Goal: Information Seeking & Learning: Learn about a topic

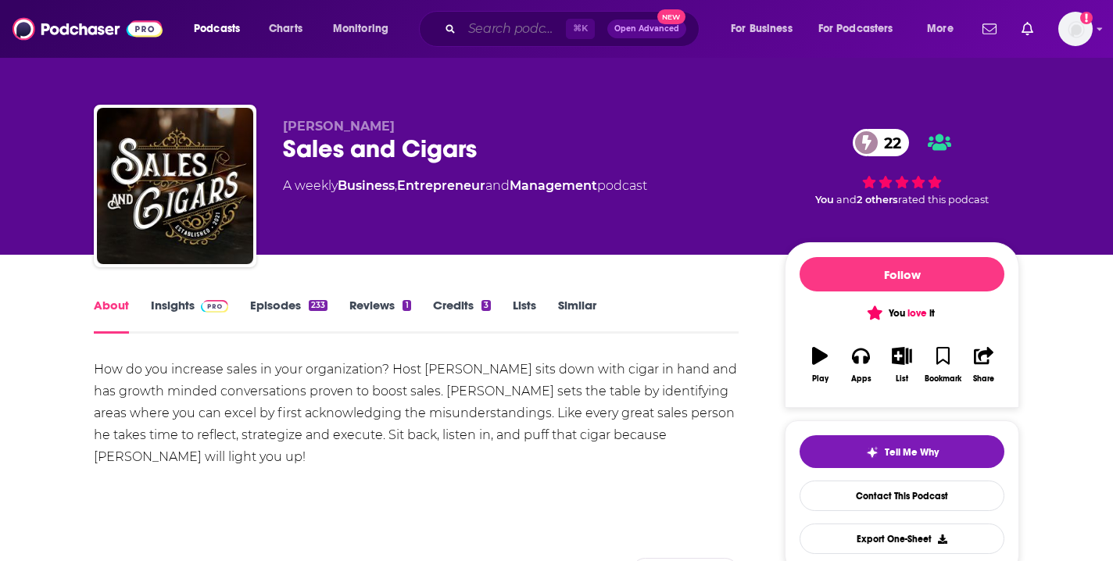
click at [518, 38] on input "Search podcasts, credits, & more..." at bounding box center [514, 28] width 104 height 25
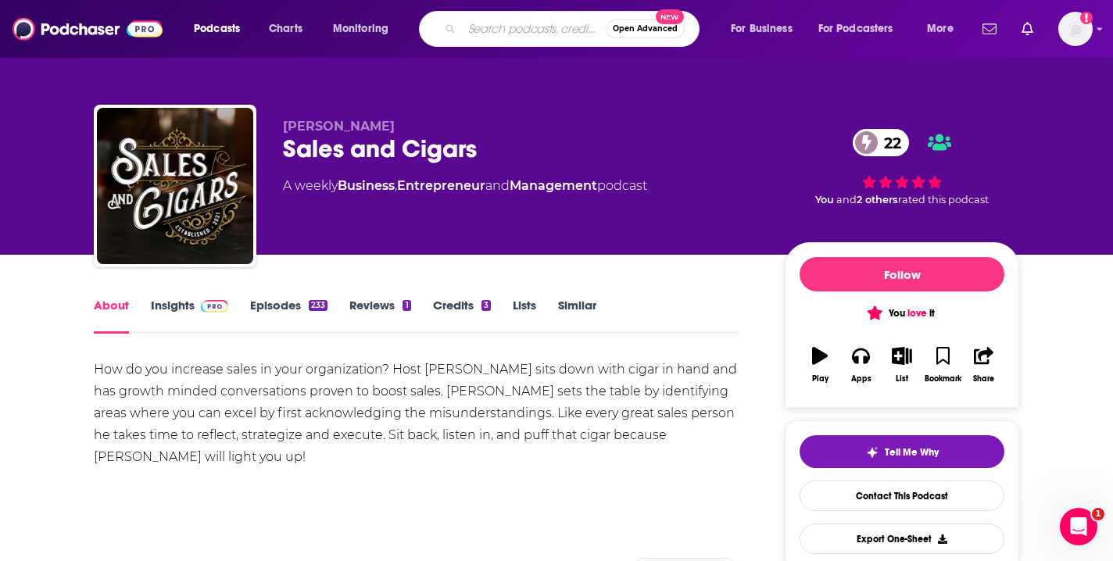
click at [471, 33] on input "Search podcasts, credits, & more..." at bounding box center [534, 28] width 144 height 25
click at [278, 301] on link "Episodes 233" at bounding box center [288, 316] width 77 height 36
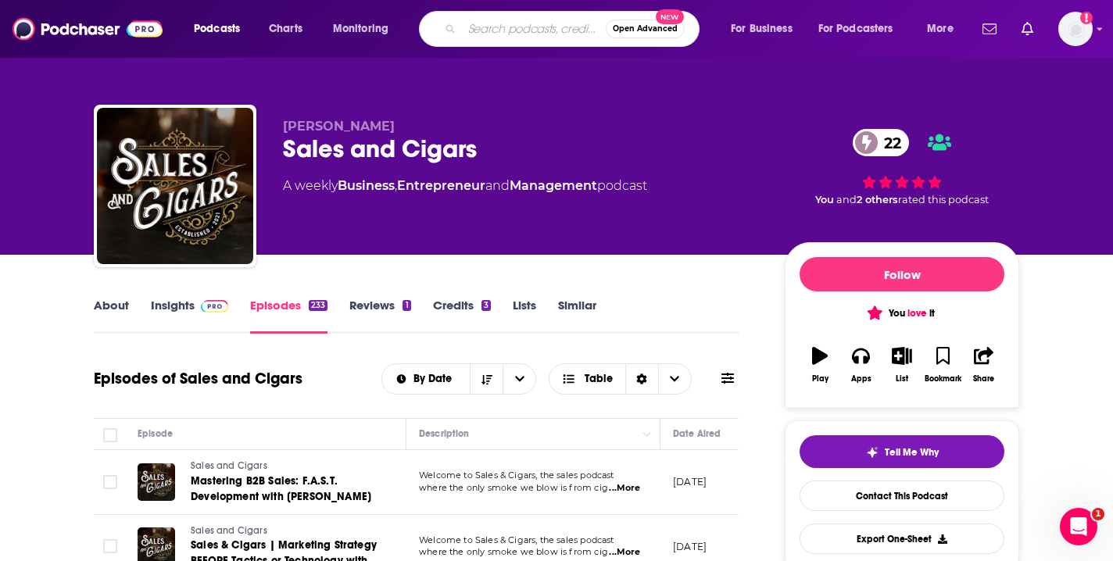
click at [480, 26] on input "Search podcasts, credits, & more..." at bounding box center [534, 28] width 144 height 25
click at [544, 36] on input "Search podcasts, credits, & more..." at bounding box center [534, 28] width 144 height 25
type input "Car Chat"
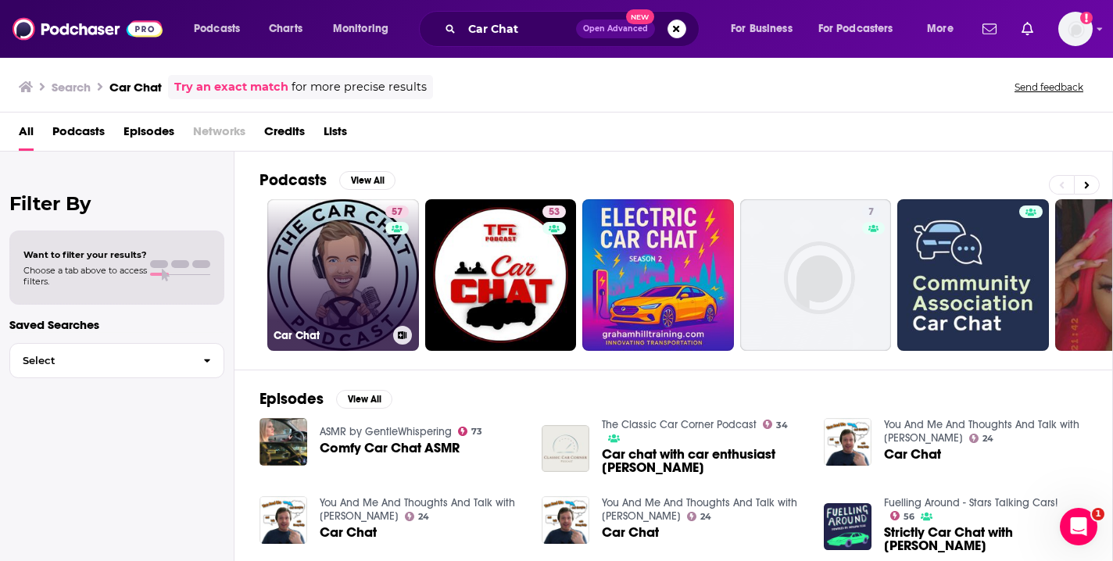
click at [361, 267] on link "57 Car Chat" at bounding box center [343, 275] width 152 height 152
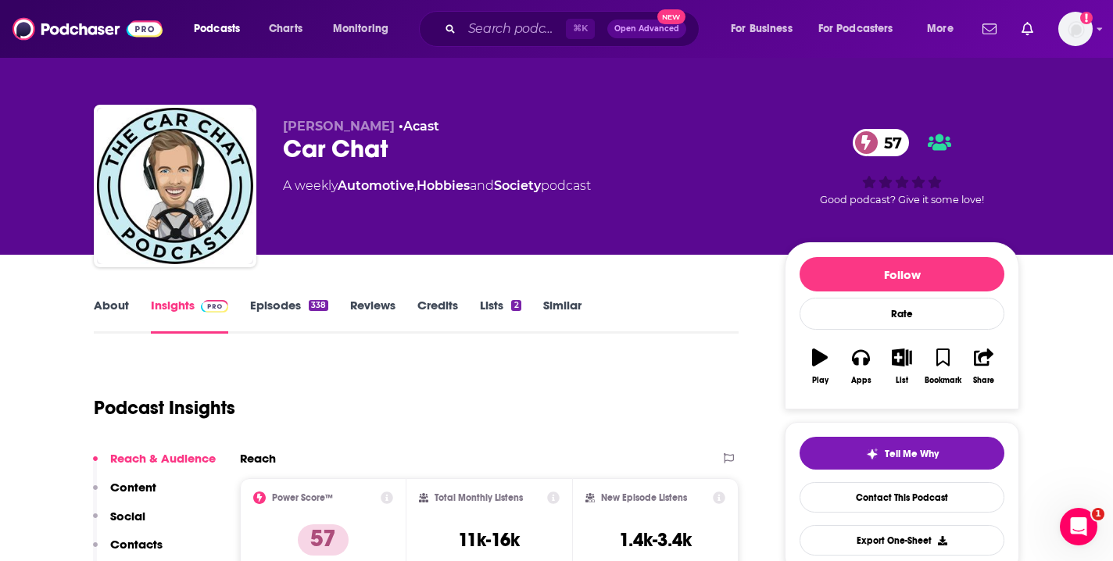
click at [306, 299] on link "Episodes 338" at bounding box center [289, 316] width 78 height 36
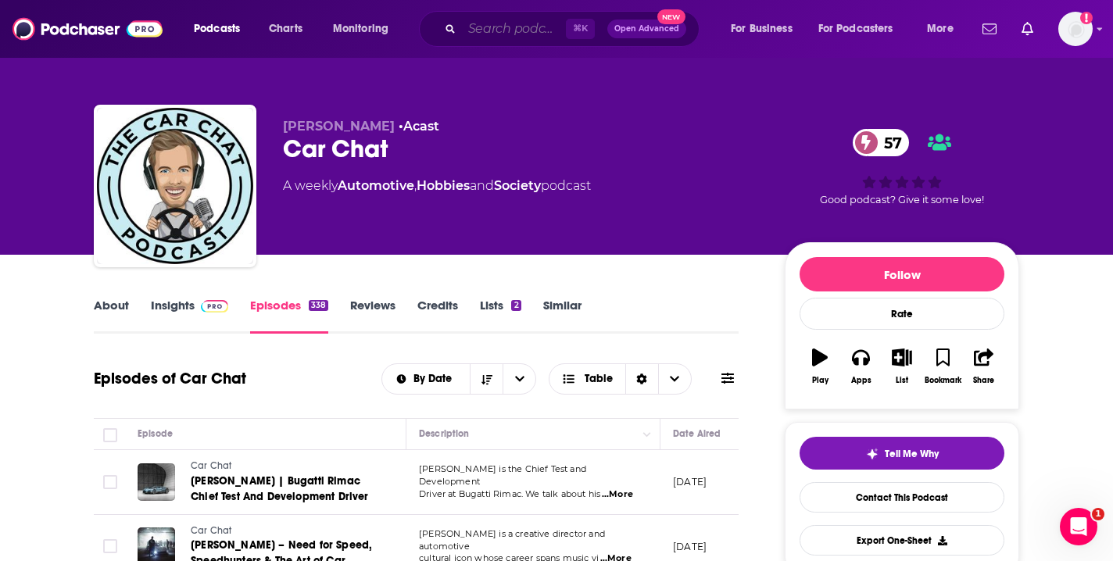
click at [489, 37] on input "Search podcasts, credits, & more..." at bounding box center [514, 28] width 104 height 25
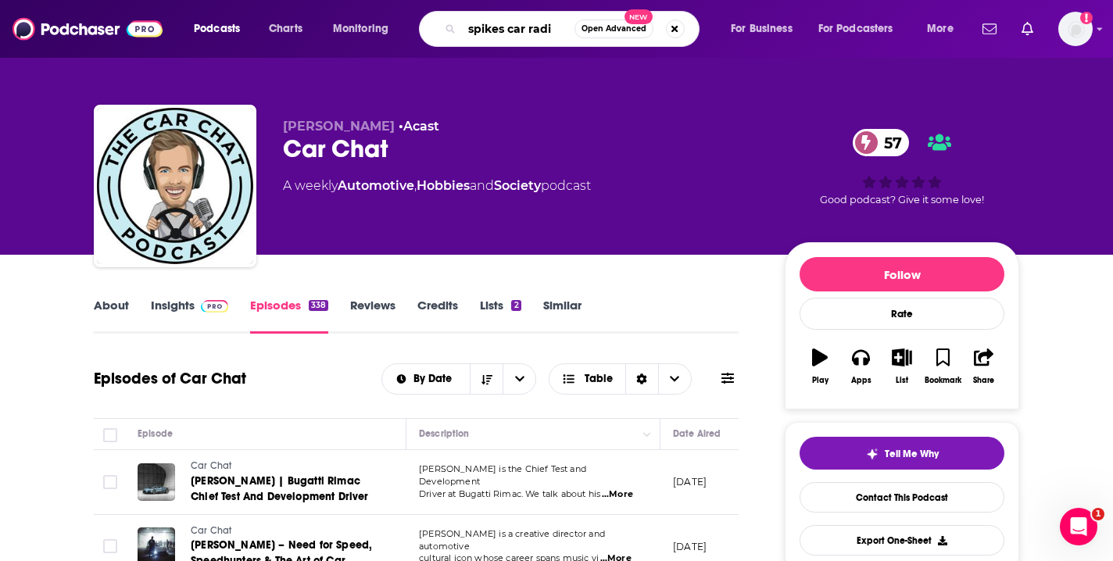
type input "spikes car radio"
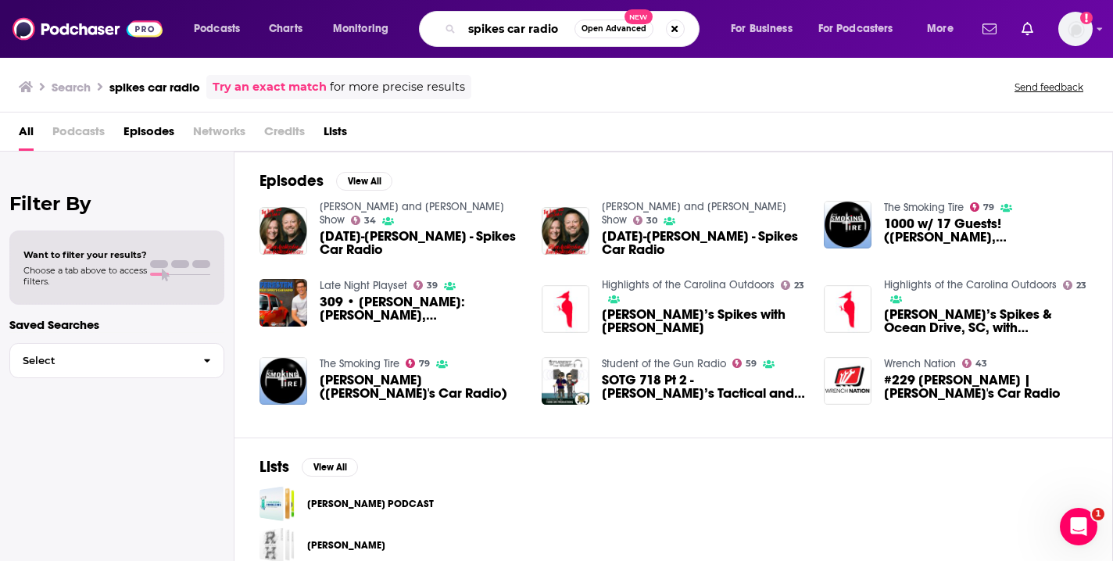
click at [499, 33] on input "spikes car radio" at bounding box center [518, 28] width 113 height 25
type input "[PERSON_NAME]'s car radio"
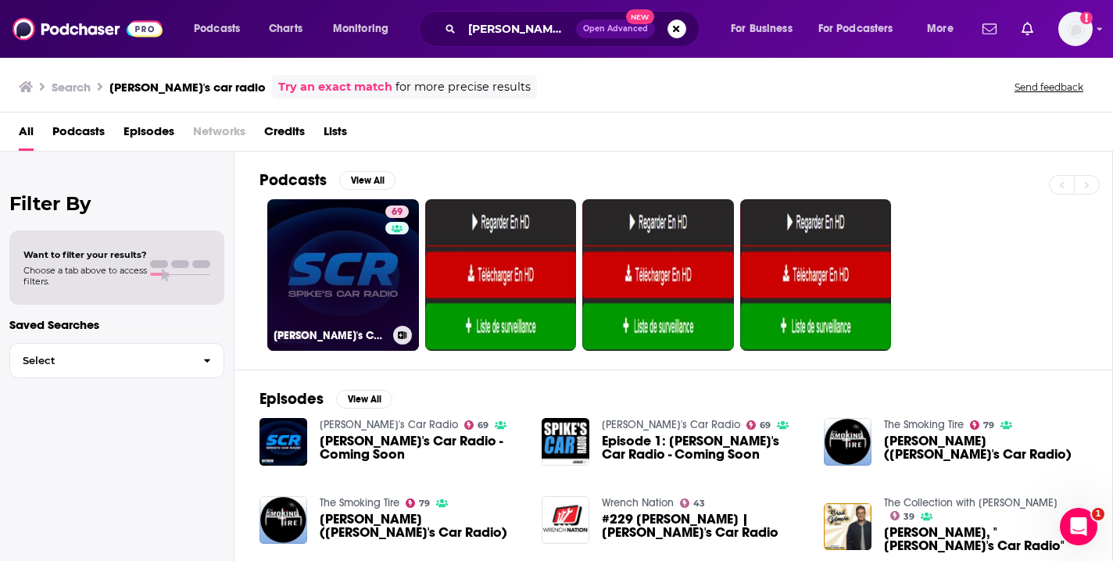
click at [331, 265] on link "69 [PERSON_NAME]'s Car Radio" at bounding box center [343, 275] width 152 height 152
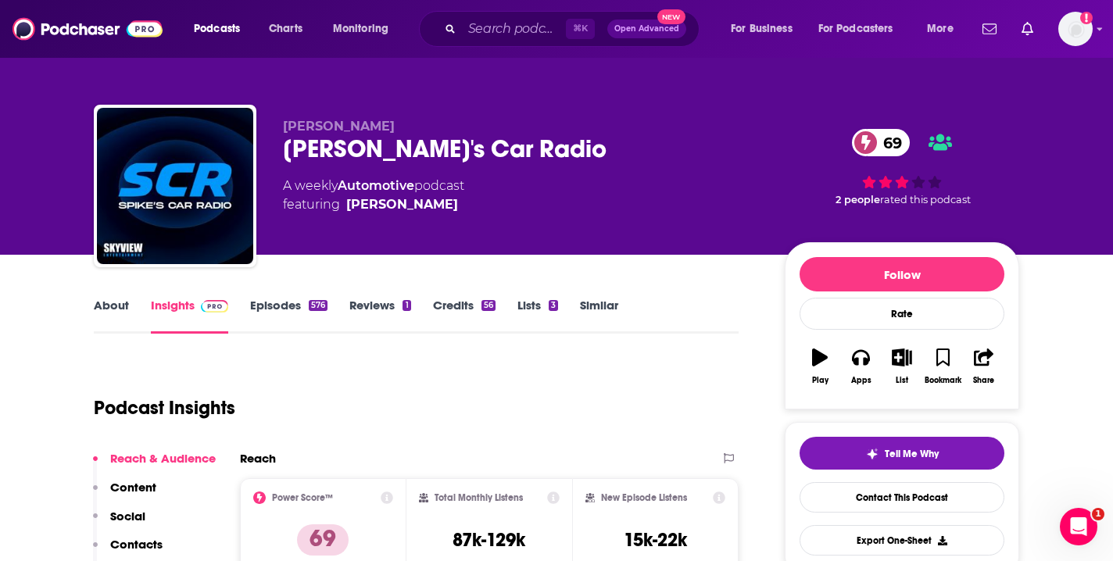
click at [335, 151] on div "[PERSON_NAME]'s Car Radio 69" at bounding box center [521, 149] width 477 height 30
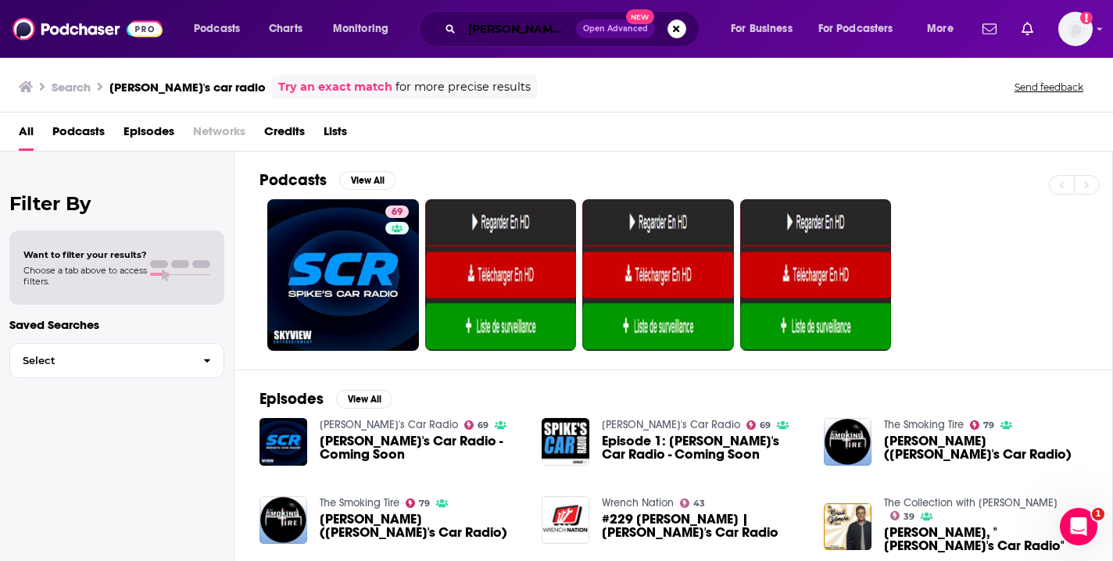
click at [519, 28] on input "[PERSON_NAME]'s car radio" at bounding box center [519, 28] width 114 height 25
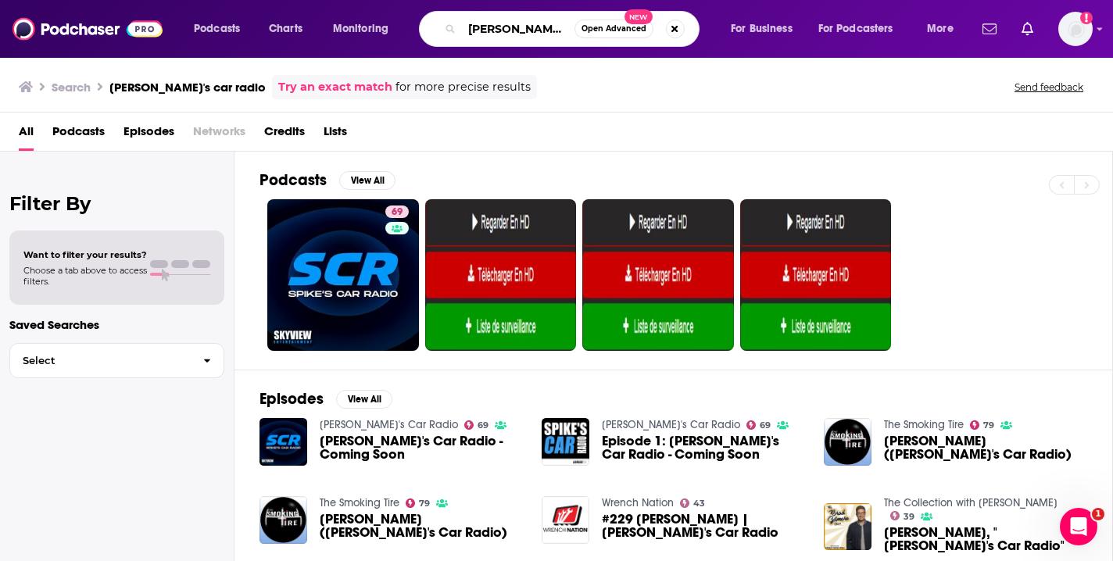
click at [519, 28] on input "[PERSON_NAME]'s car radio" at bounding box center [518, 28] width 113 height 25
type input "past gas"
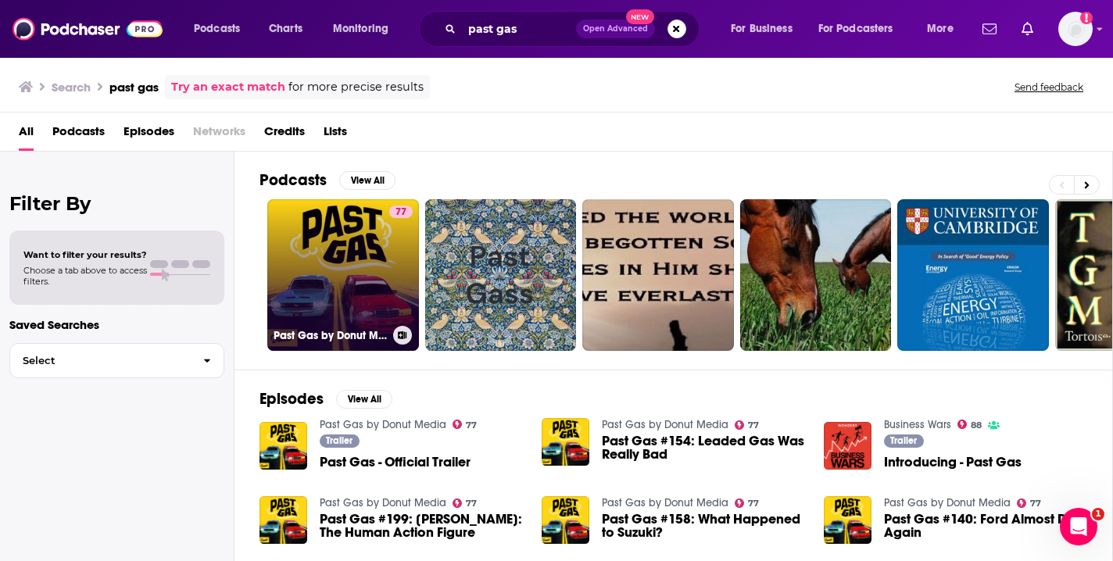
click at [352, 279] on link "77 Past Gas by Donut Media" at bounding box center [343, 275] width 152 height 152
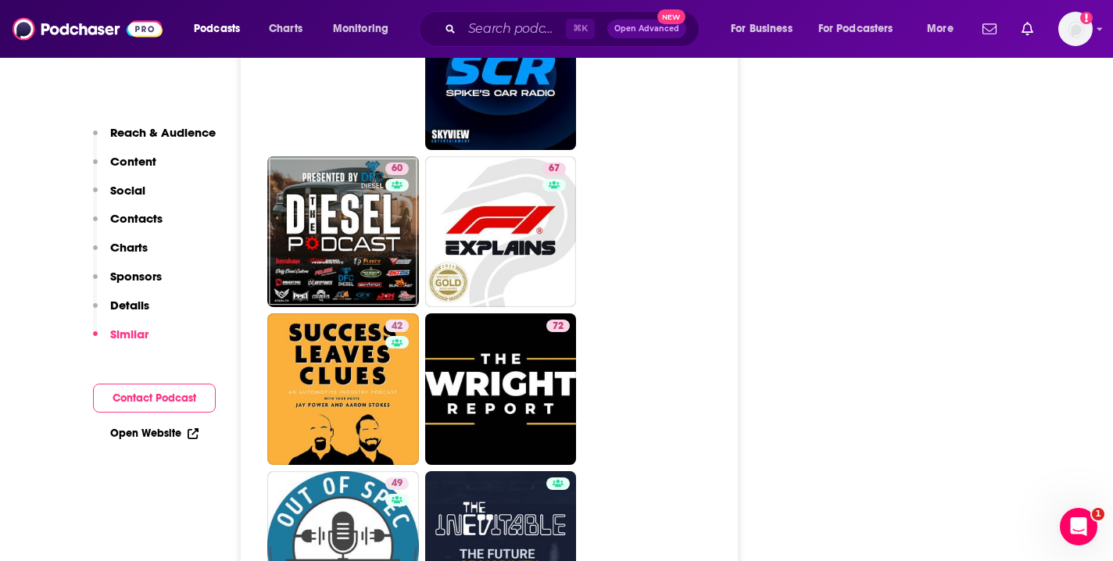
scroll to position [4830, 0]
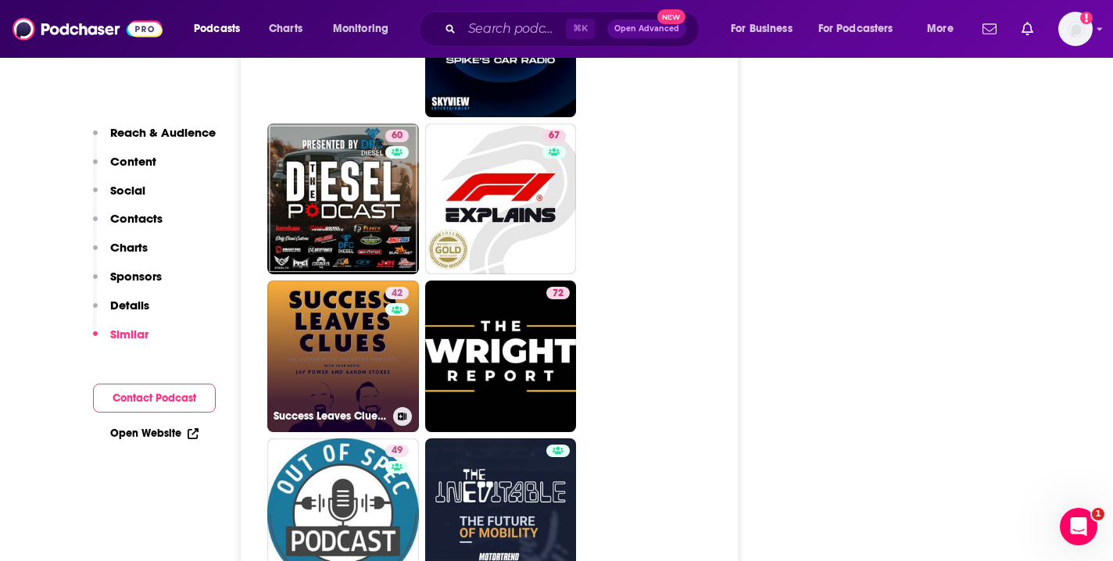
click at [348, 281] on link "42 Success Leaves Clues: An Automotive Industry Podcast" at bounding box center [343, 357] width 152 height 152
type input "[URL][DOMAIN_NAME]"
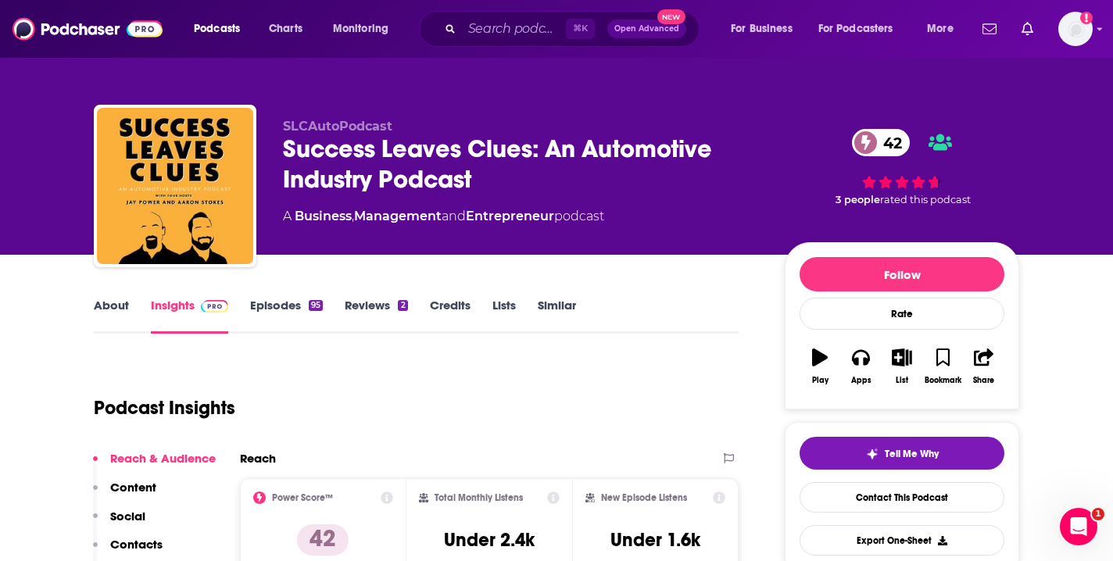
click at [286, 306] on link "Episodes 95" at bounding box center [286, 316] width 73 height 36
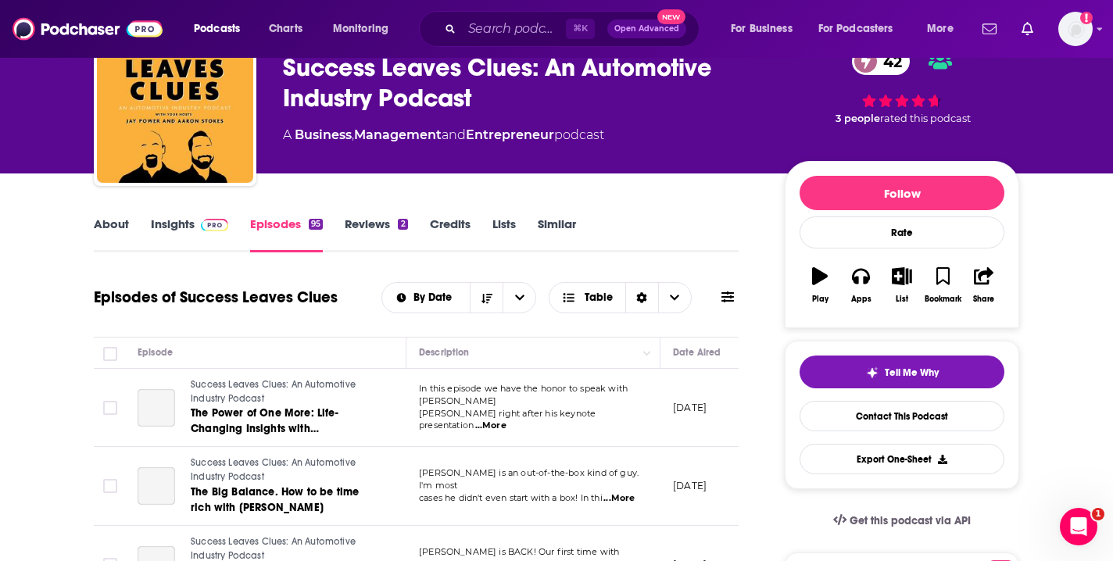
scroll to position [155, 0]
